Goal: Check status: Check status

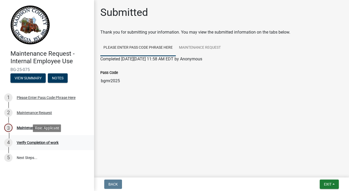
click at [47, 143] on div "Verify Completion of work" at bounding box center [38, 143] width 42 height 4
